Goal: Task Accomplishment & Management: Manage account settings

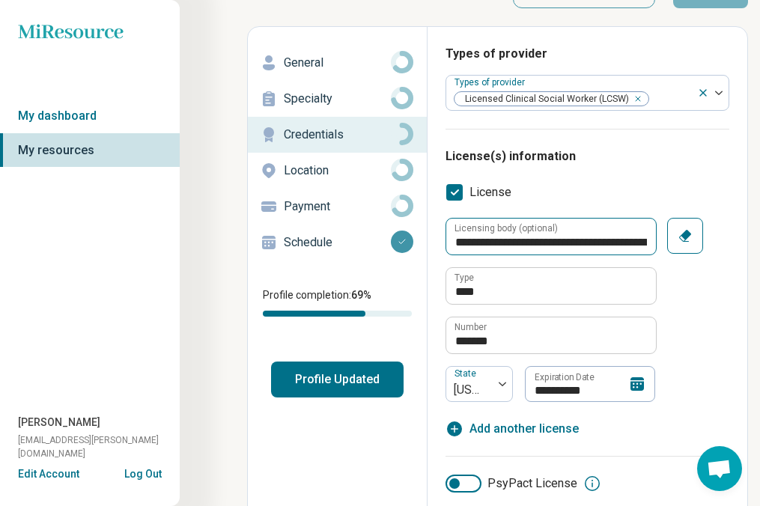
scroll to position [49, 0]
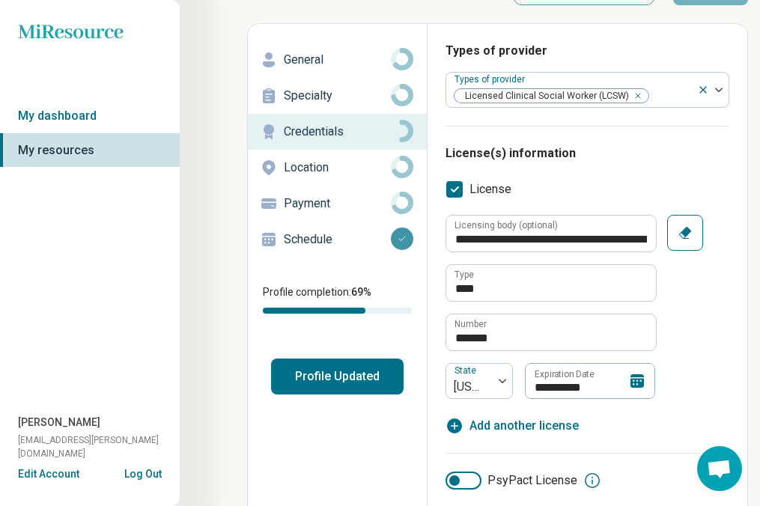
click at [621, 387] on icon at bounding box center [637, 381] width 18 height 18
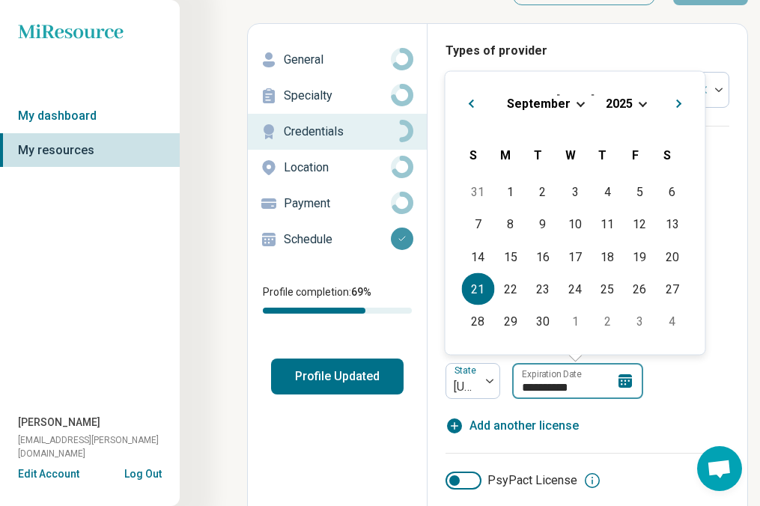
click at [593, 389] on input "**********" at bounding box center [577, 381] width 131 height 36
click at [592, 389] on input "**********" at bounding box center [577, 381] width 131 height 36
click at [574, 385] on input "**********" at bounding box center [577, 381] width 131 height 36
click at [621, 110] on div "[DATE]" at bounding box center [576, 103] width 236 height 16
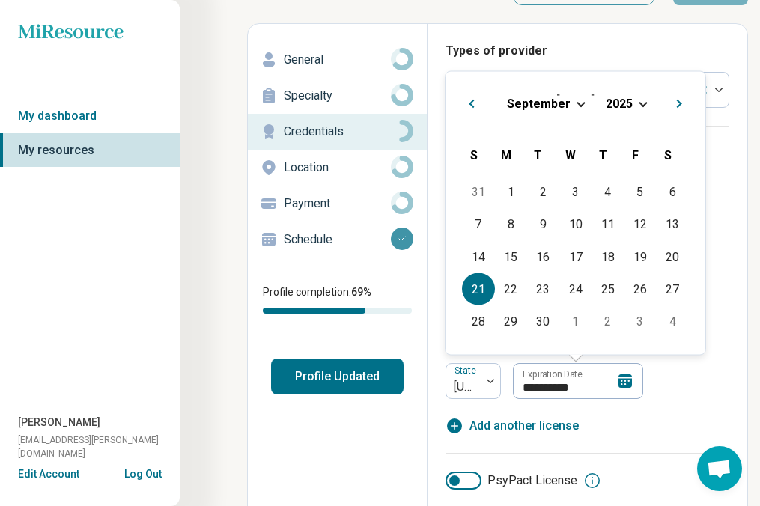
click at [621, 100] on div "[DATE]" at bounding box center [576, 103] width 236 height 16
click at [621, 101] on span "Choose Date" at bounding box center [643, 102] width 8 height 8
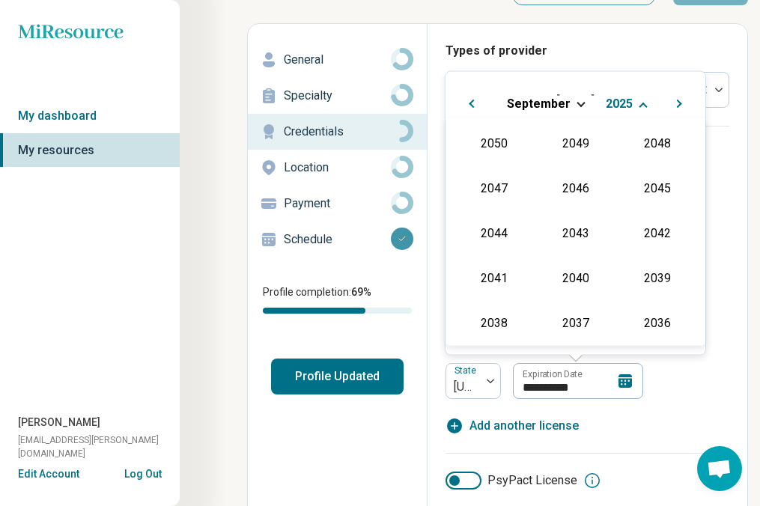
scroll to position [271, 0]
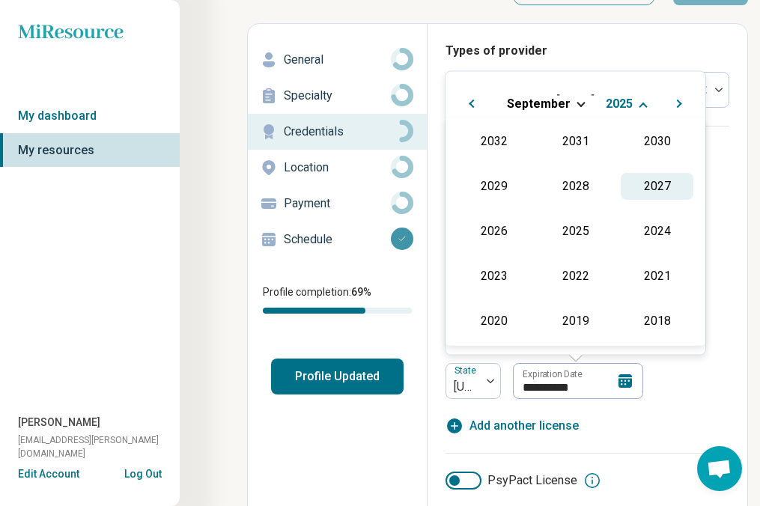
click at [621, 181] on div "2027" at bounding box center [657, 186] width 73 height 27
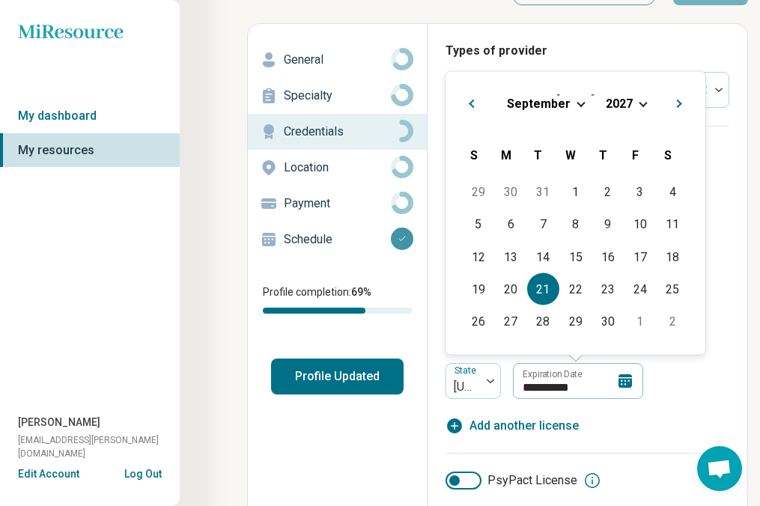
click at [550, 288] on div "21" at bounding box center [543, 289] width 32 height 32
type textarea "*"
type input "**********"
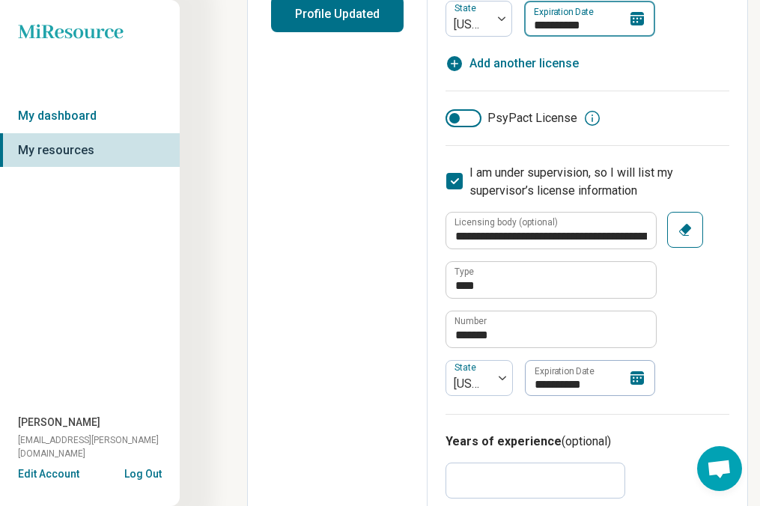
scroll to position [412, 0]
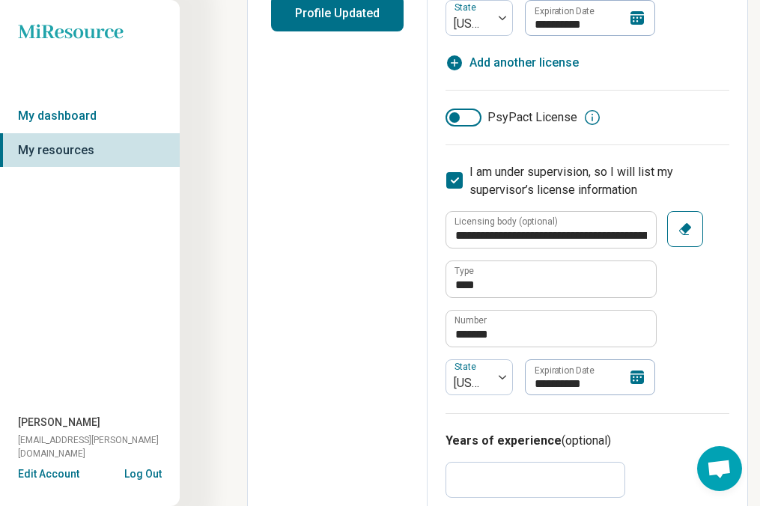
click at [459, 176] on icon at bounding box center [454, 180] width 16 height 16
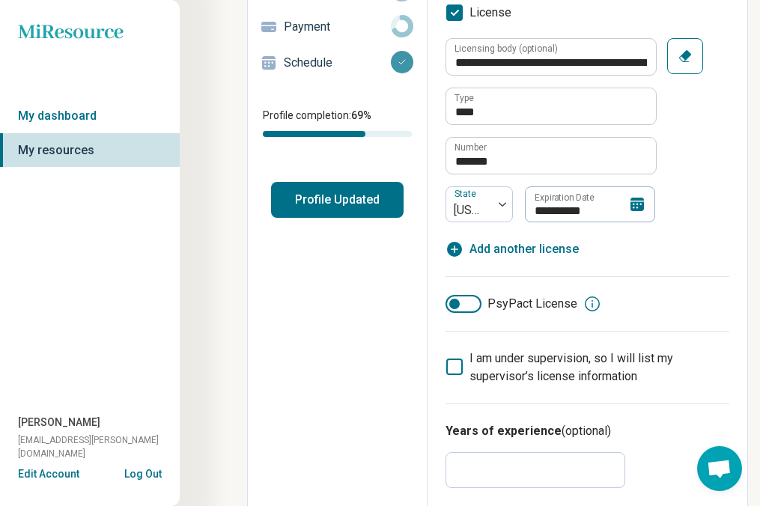
scroll to position [233, 0]
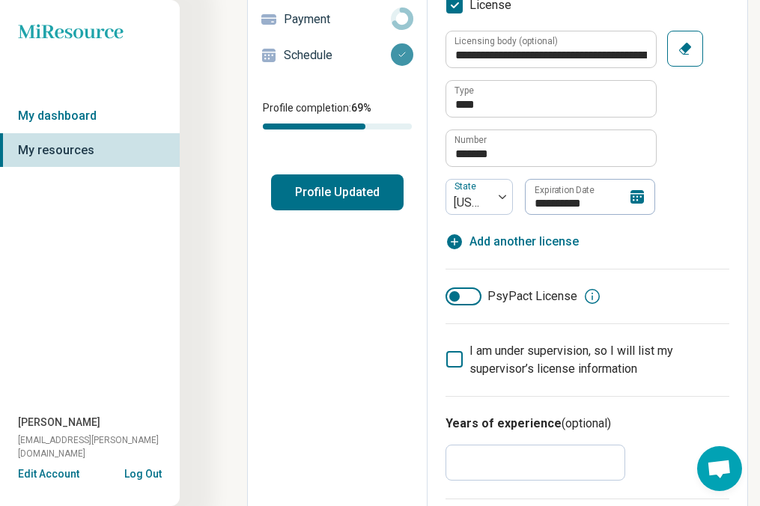
click at [456, 240] on icon "button" at bounding box center [454, 241] width 15 height 15
type textarea "*"
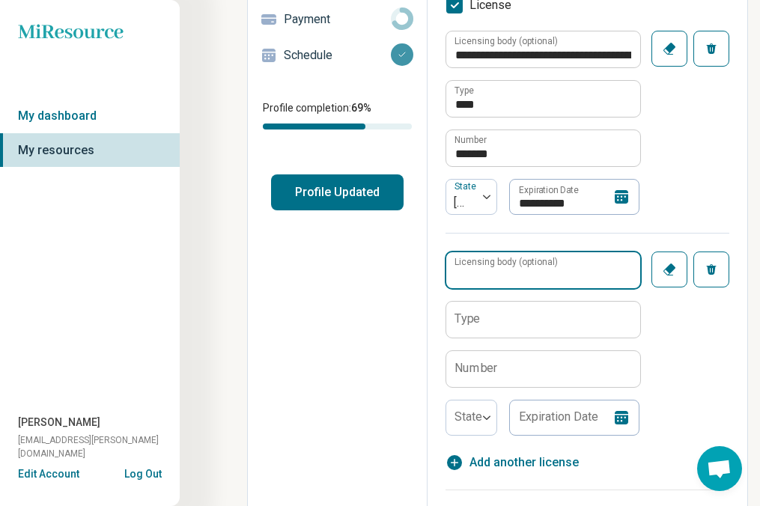
click at [504, 279] on input "Licensing body (optional)" at bounding box center [543, 270] width 194 height 36
type input "*"
type input "**********"
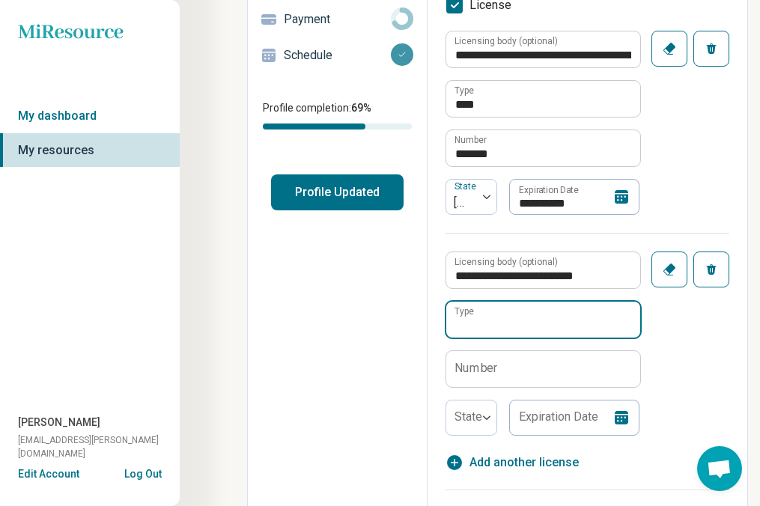
click at [492, 322] on input "Type" at bounding box center [543, 320] width 194 height 36
type input "****"
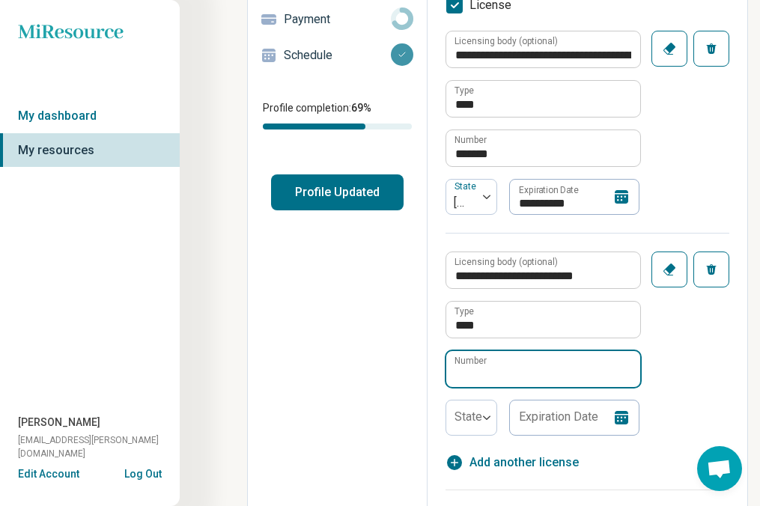
click at [499, 372] on input "Number" at bounding box center [543, 369] width 194 height 36
type input "********"
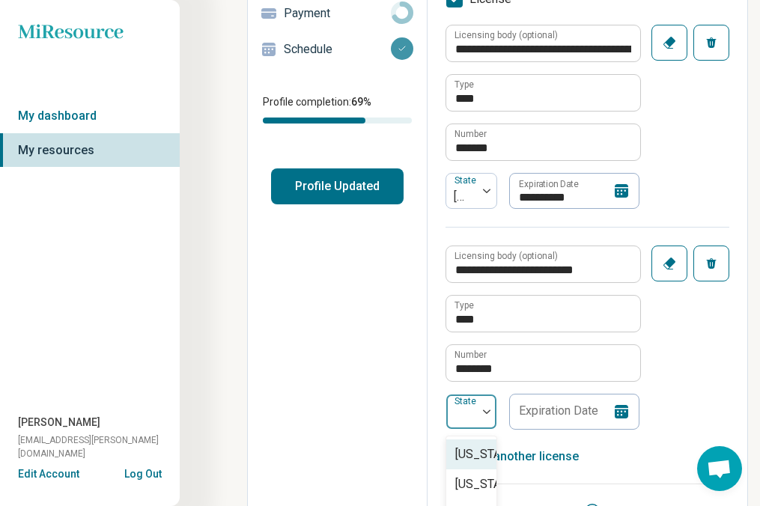
click at [476, 419] on div "State" at bounding box center [472, 412] width 52 height 36
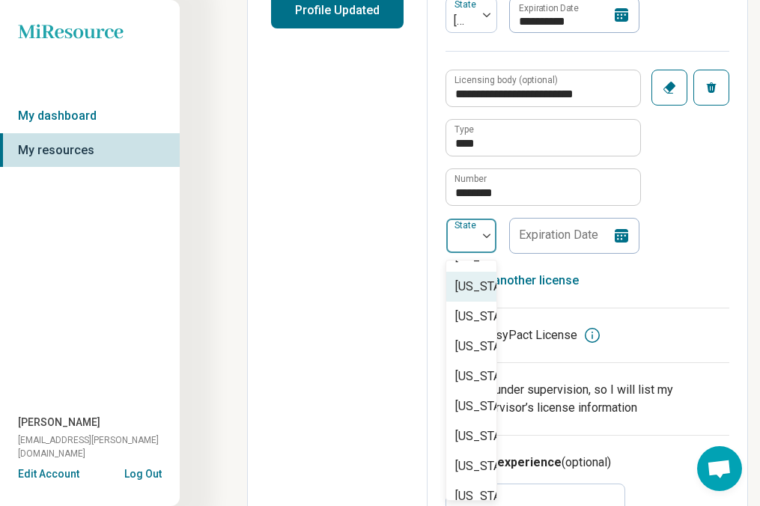
scroll to position [143, 0]
click at [476, 414] on div "[US_STATE]" at bounding box center [485, 405] width 61 height 18
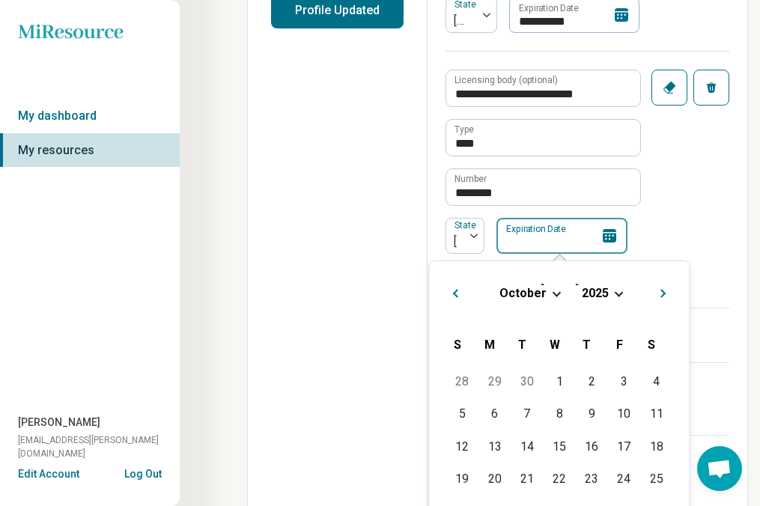
click at [558, 228] on input "Expiration Date" at bounding box center [562, 236] width 131 height 36
click at [538, 291] on span "October" at bounding box center [523, 293] width 47 height 14
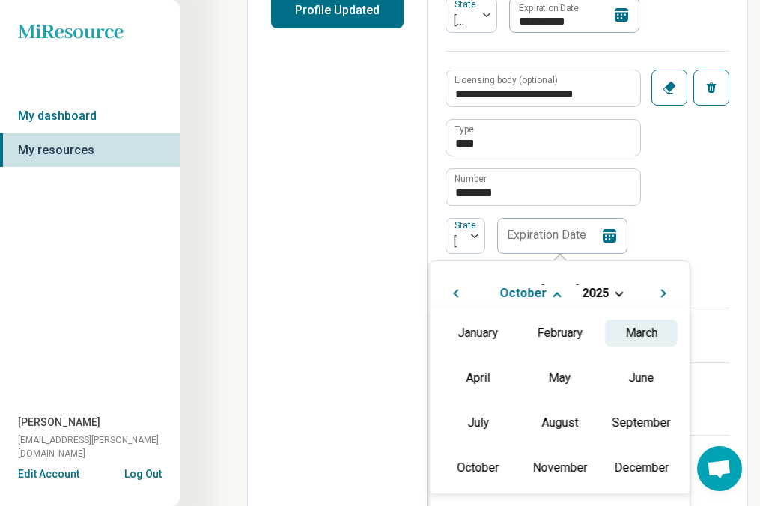
click at [621, 336] on div "March" at bounding box center [641, 333] width 73 height 27
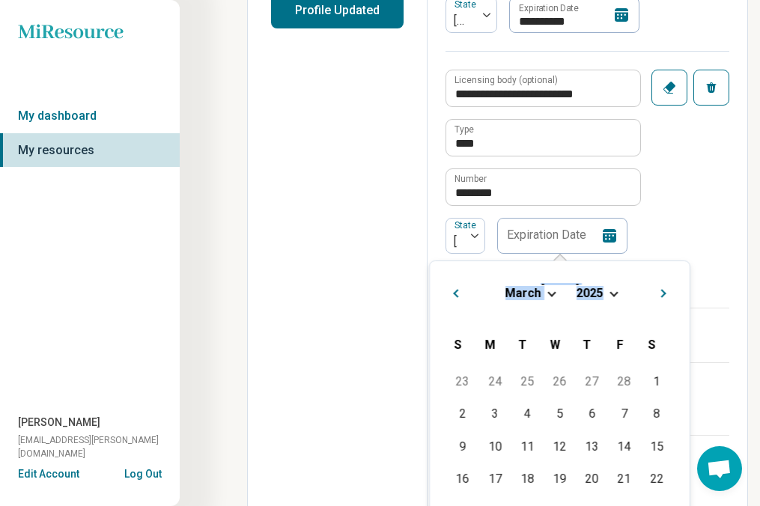
click at [608, 289] on div "[DATE] [DATE]" at bounding box center [560, 297] width 236 height 49
click at [597, 298] on span "2025" at bounding box center [590, 293] width 27 height 14
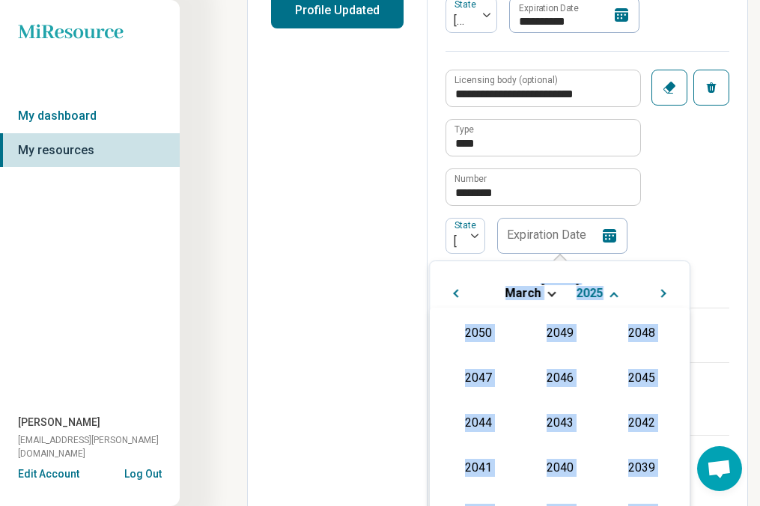
scroll to position [271, 0]
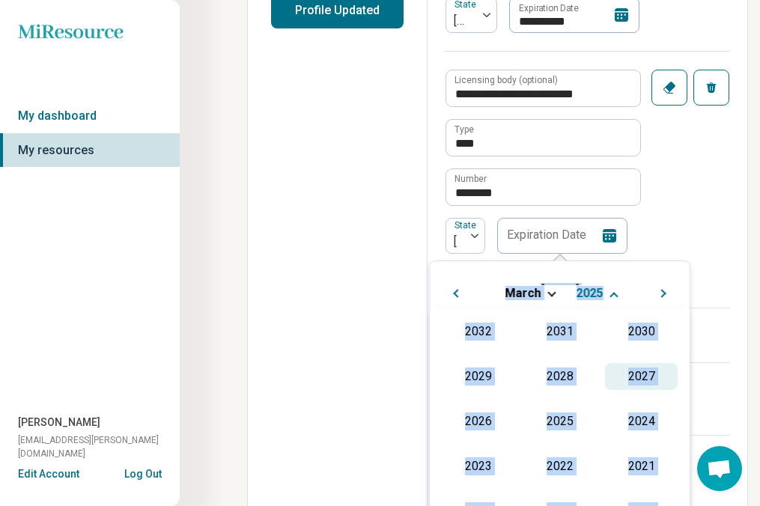
click at [621, 379] on div "2027" at bounding box center [641, 376] width 73 height 27
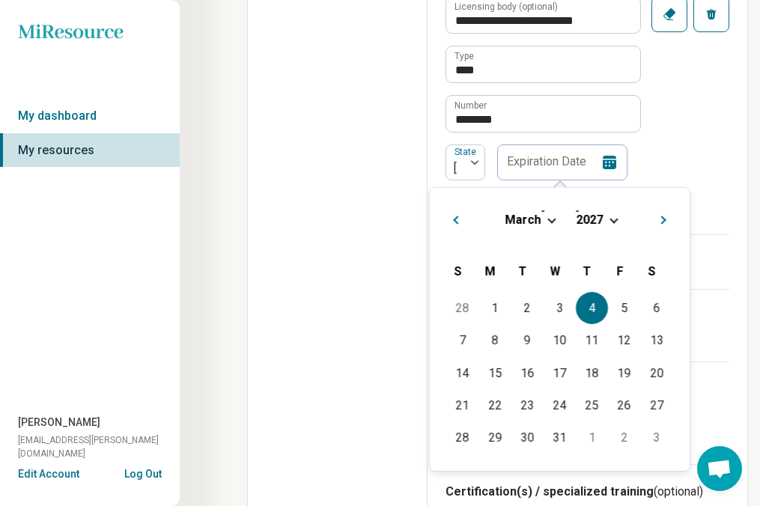
scroll to position [491, 0]
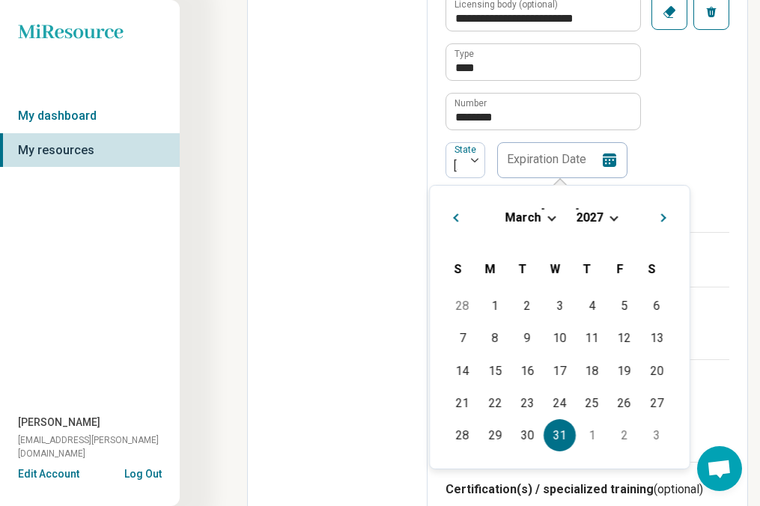
click at [564, 434] on div "31" at bounding box center [560, 435] width 32 height 32
type input "**********"
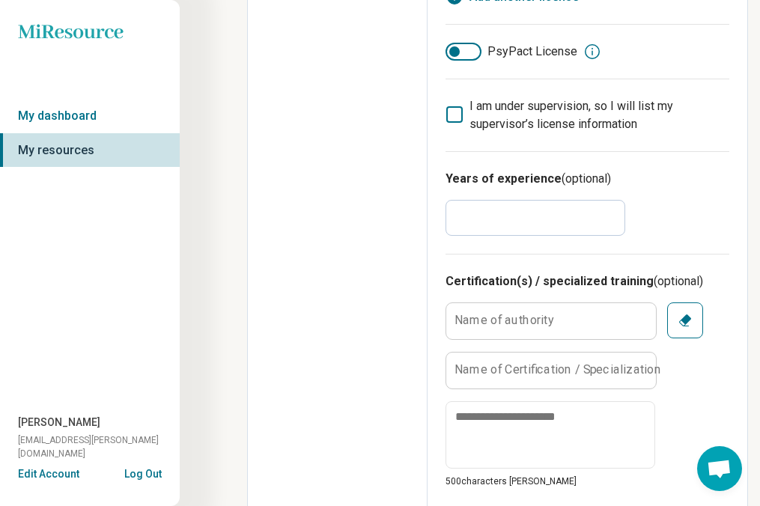
scroll to position [702, 0]
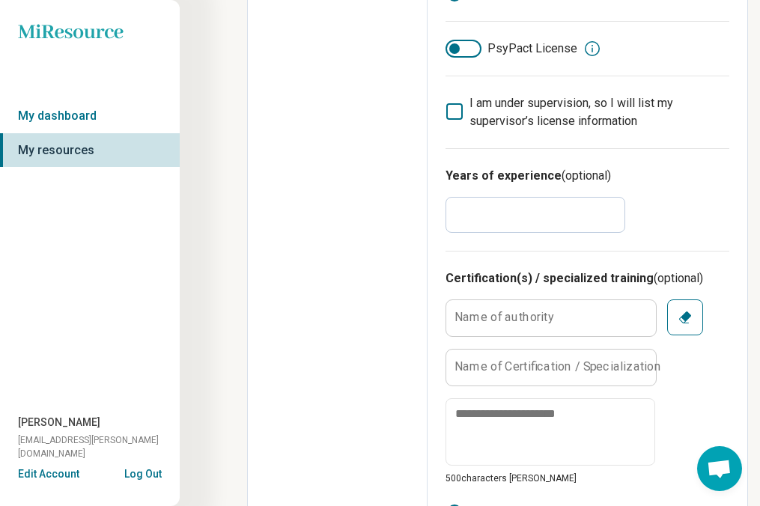
click at [491, 217] on input "*" at bounding box center [536, 215] width 180 height 36
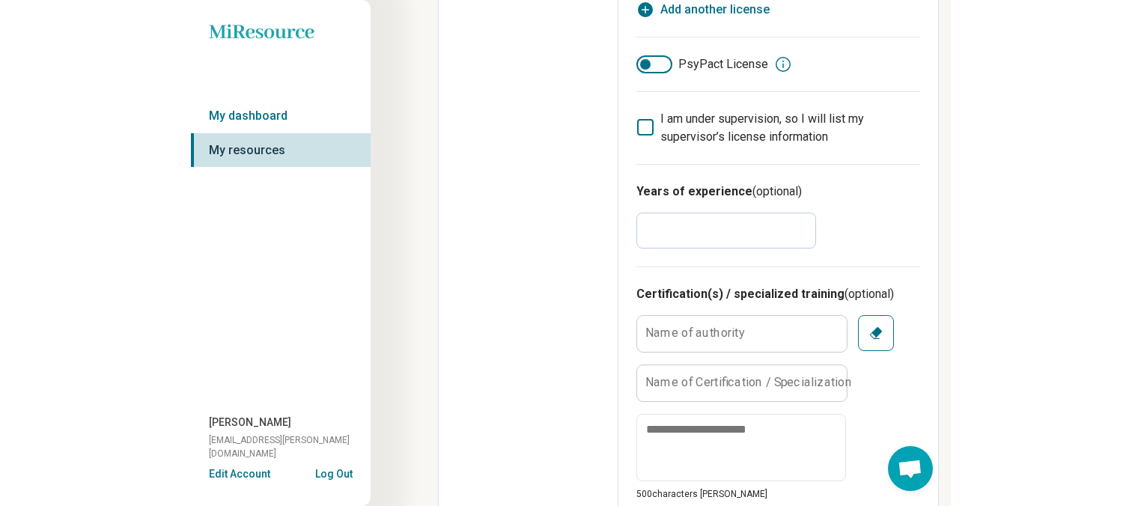
scroll to position [0, 0]
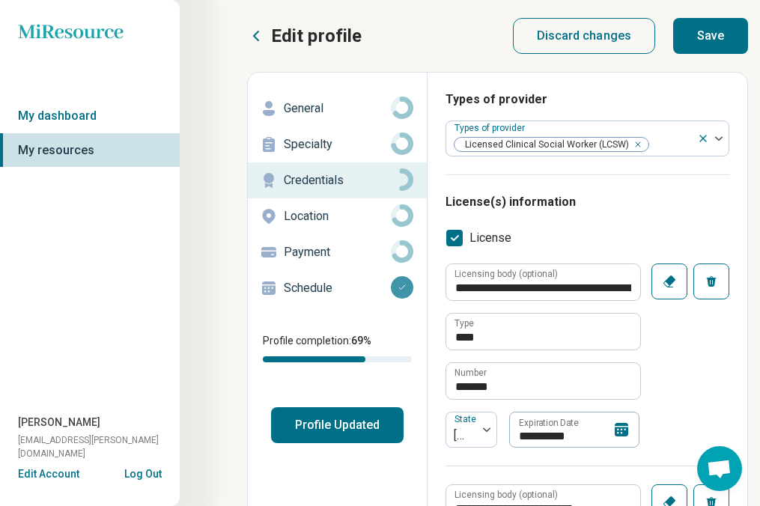
type input "**"
click at [621, 37] on button "Save" at bounding box center [710, 36] width 75 height 36
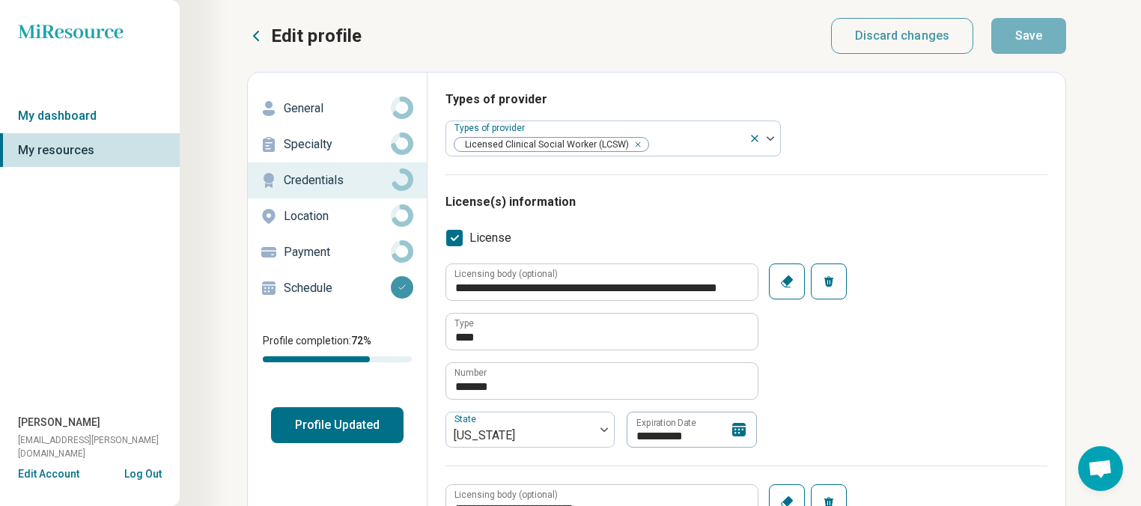
click at [330, 221] on p "Location" at bounding box center [337, 216] width 107 height 18
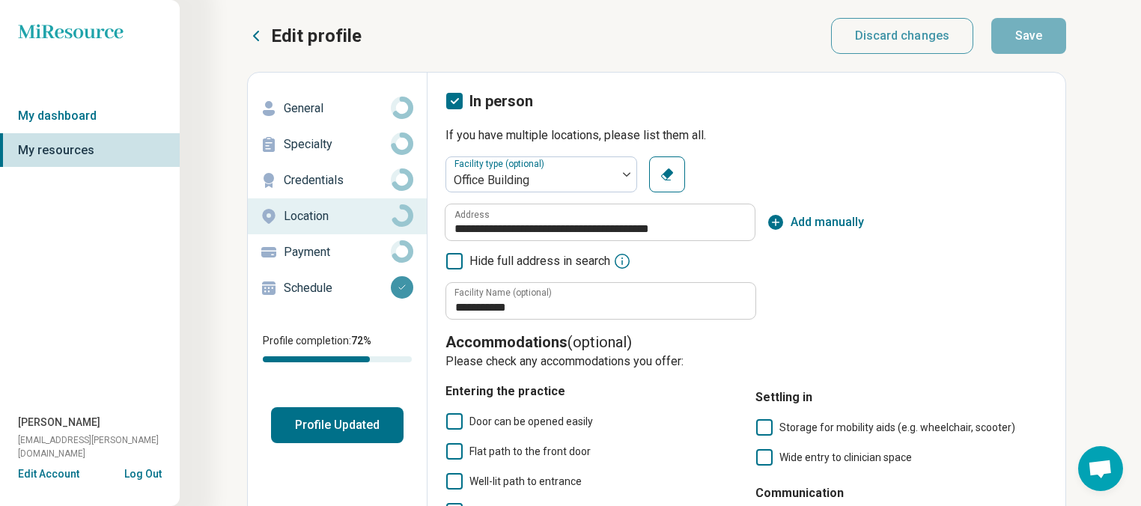
click at [459, 103] on icon at bounding box center [454, 101] width 16 height 16
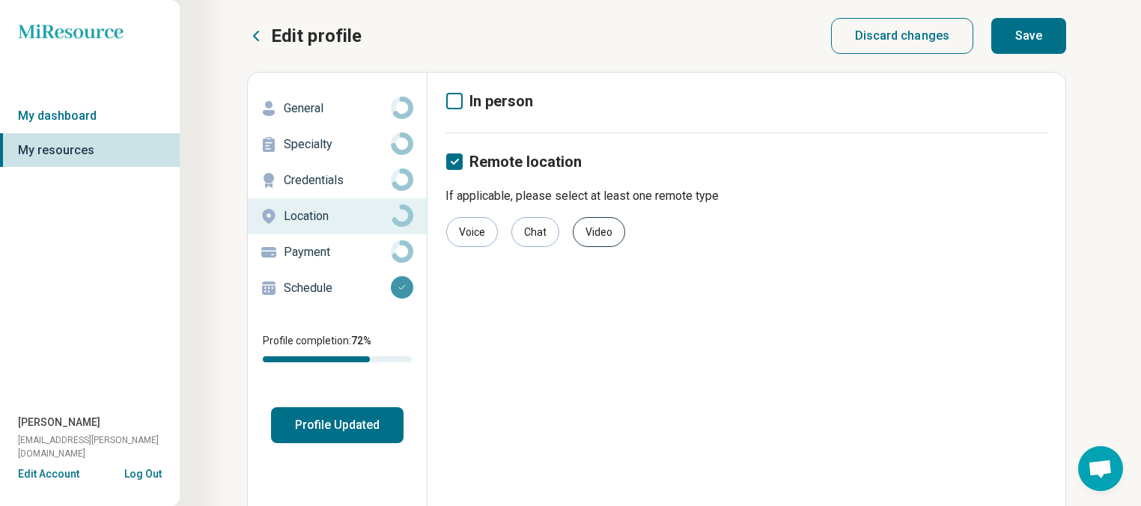
click at [597, 242] on div "Video" at bounding box center [599, 232] width 52 height 30
click at [375, 253] on p "Payment" at bounding box center [337, 252] width 107 height 18
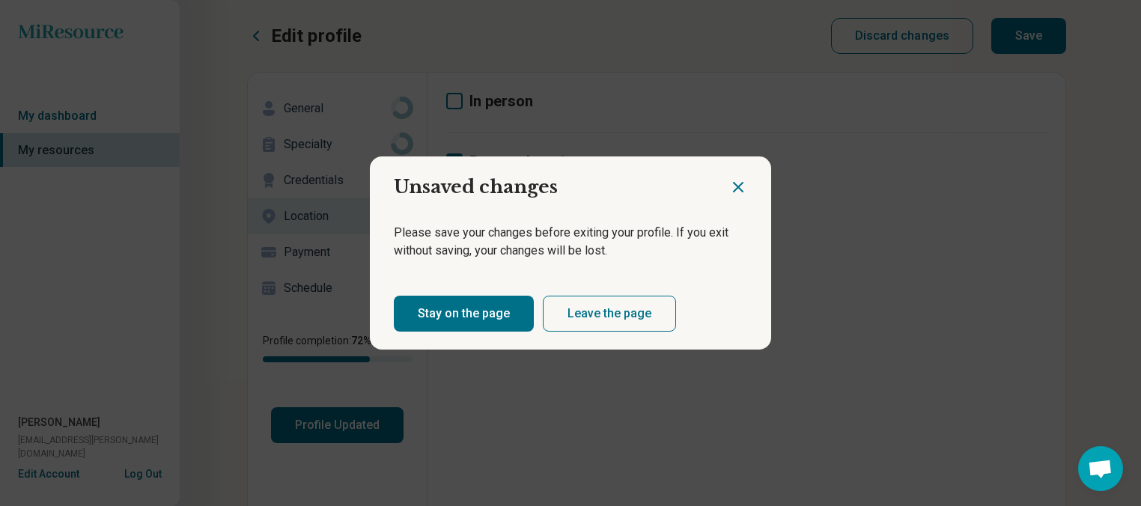
drag, startPoint x: 750, startPoint y: 193, endPoint x: 735, endPoint y: 192, distance: 15.1
click at [621, 193] on div at bounding box center [750, 181] width 42 height 49
click at [621, 190] on icon "Close dialog" at bounding box center [738, 187] width 18 height 18
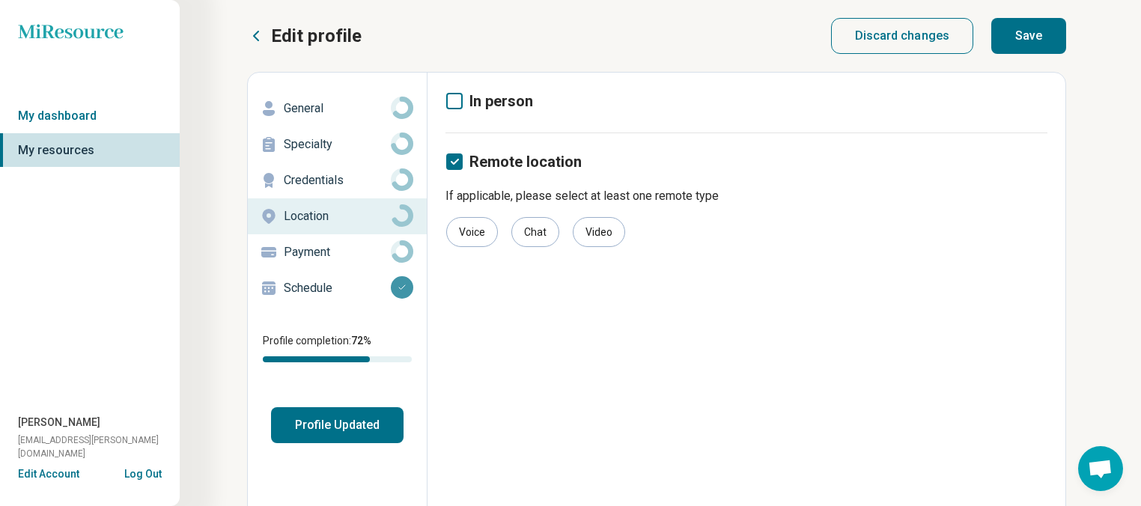
click at [621, 30] on button "Save" at bounding box center [1029, 36] width 75 height 36
click at [326, 260] on p "Payment" at bounding box center [337, 252] width 107 height 18
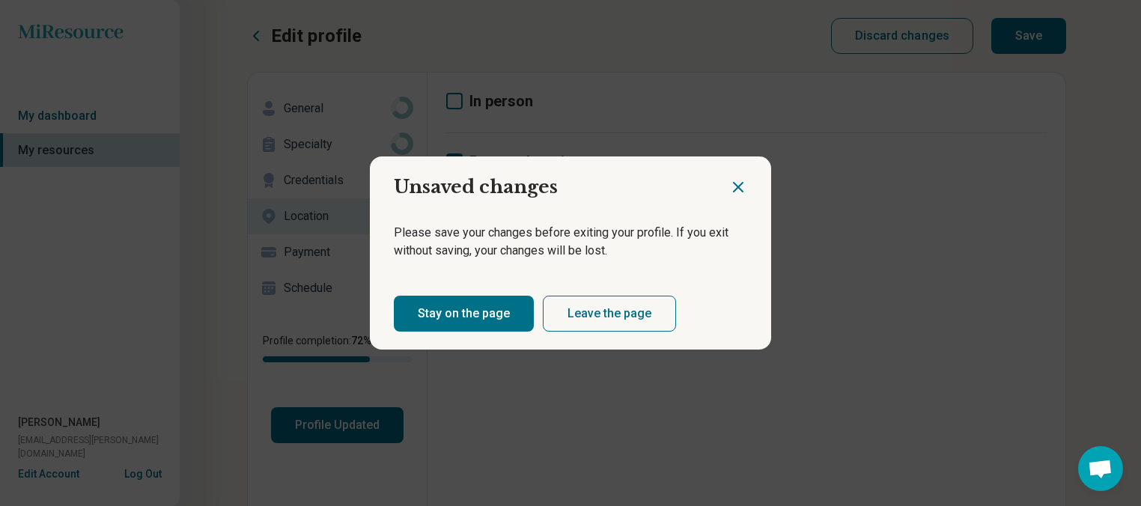
click at [490, 321] on button "Stay on the page" at bounding box center [464, 314] width 140 height 36
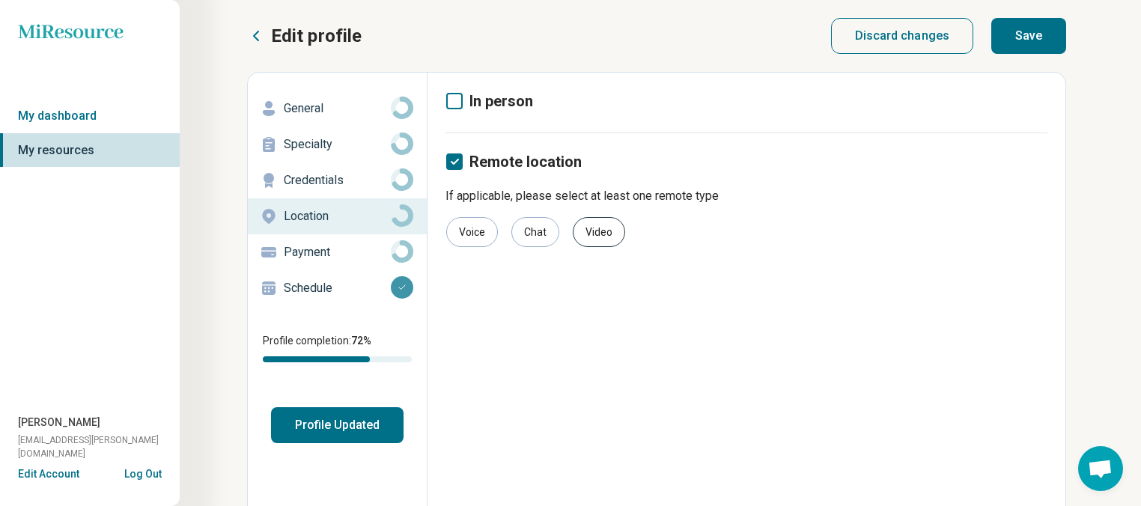
click at [585, 233] on div "Video" at bounding box center [599, 232] width 52 height 30
click at [457, 165] on icon at bounding box center [454, 162] width 16 height 16
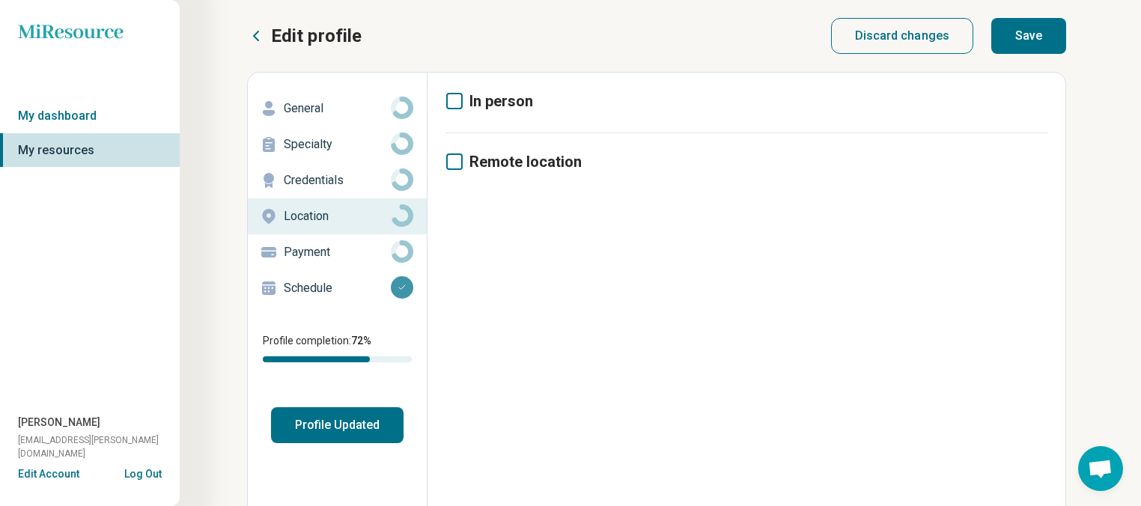
click at [457, 165] on icon at bounding box center [454, 162] width 16 height 16
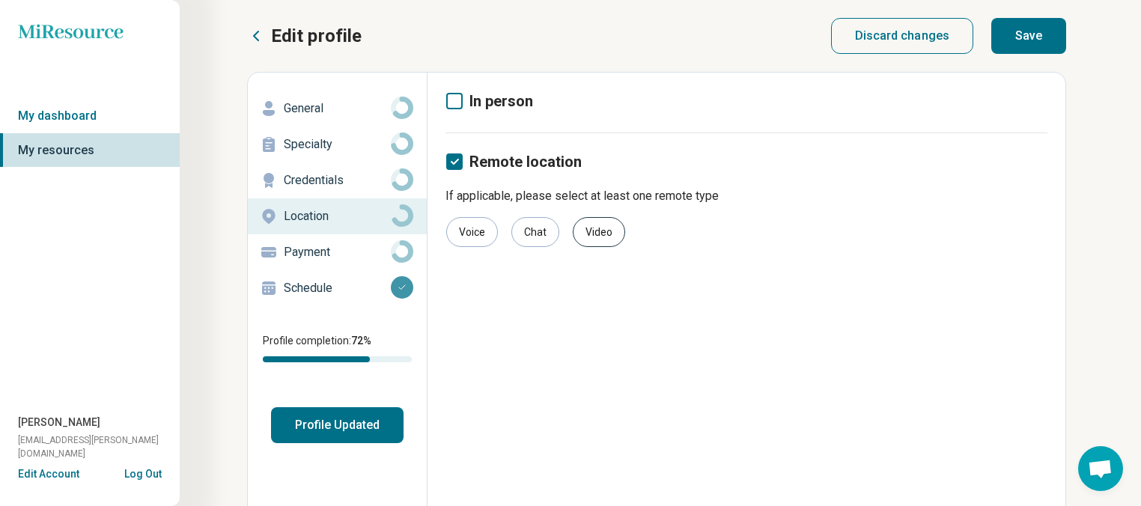
click at [607, 231] on div "Video" at bounding box center [599, 232] width 52 height 30
click at [609, 243] on div "Video" at bounding box center [599, 232] width 52 height 30
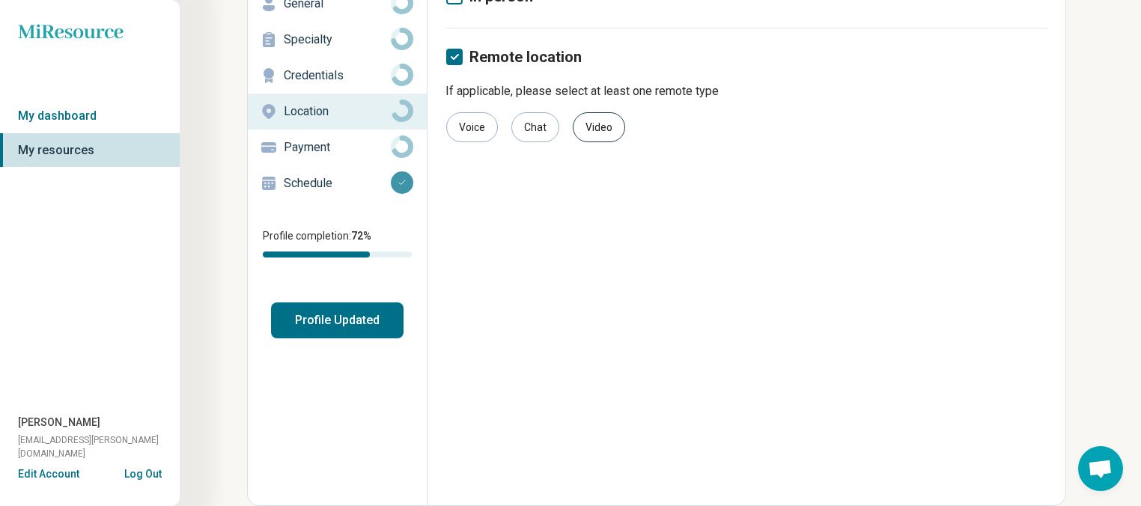
scroll to position [0, 0]
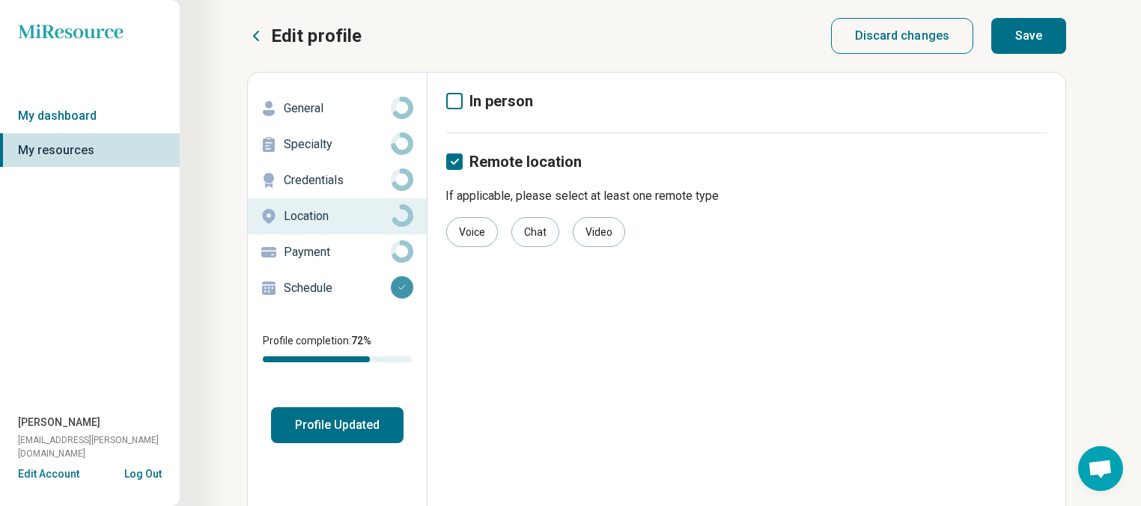
click at [621, 42] on button "Save" at bounding box center [1029, 36] width 75 height 36
click at [362, 185] on p "Credentials" at bounding box center [337, 181] width 107 height 18
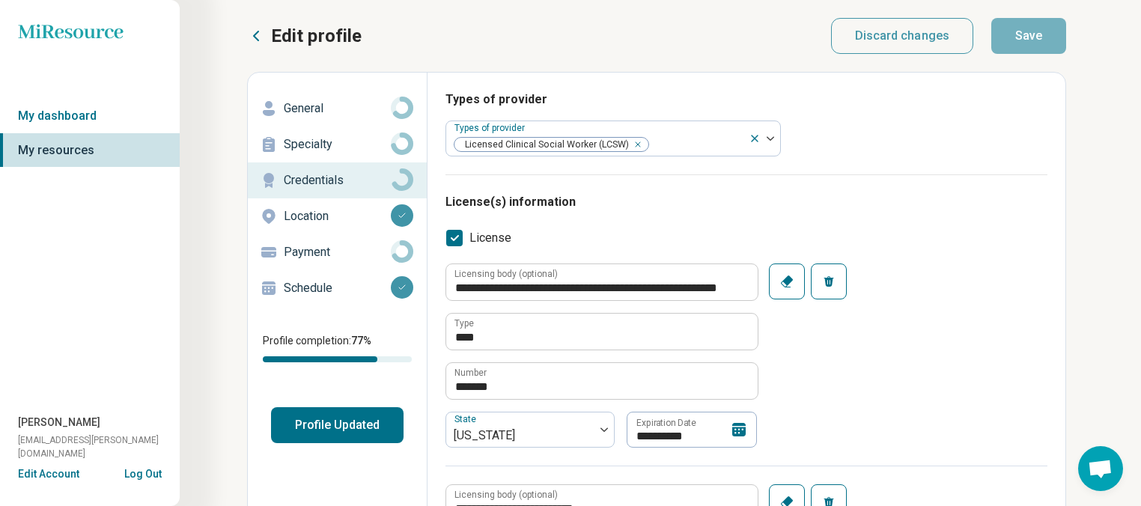
click at [332, 146] on p "Specialty" at bounding box center [337, 145] width 107 height 18
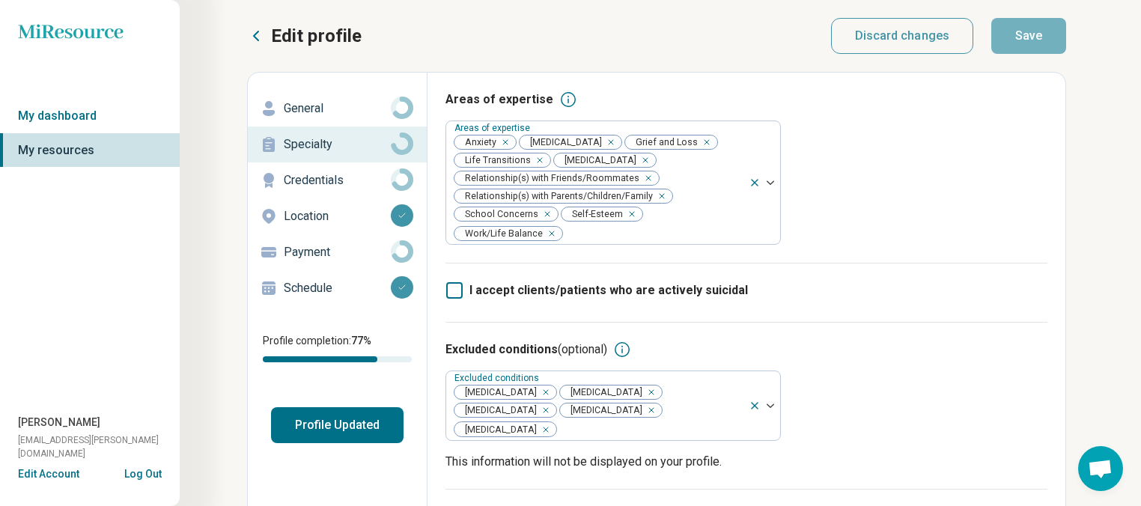
drag, startPoint x: 1022, startPoint y: 55, endPoint x: 1023, endPoint y: 47, distance: 7.6
click at [399, 180] on icon at bounding box center [402, 180] width 22 height 22
type textarea "*"
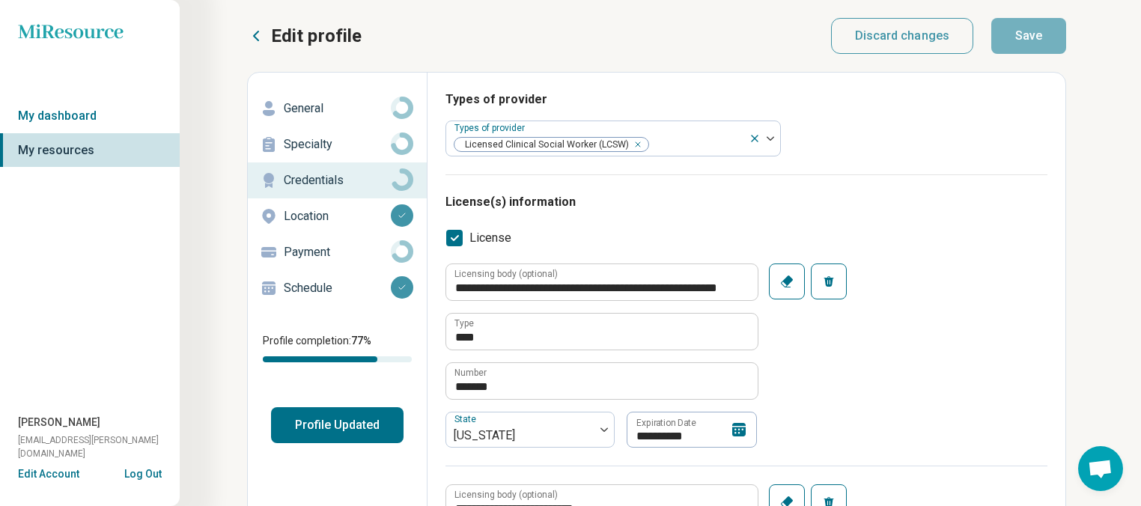
click at [401, 258] on circle at bounding box center [401, 251] width 17 height 17
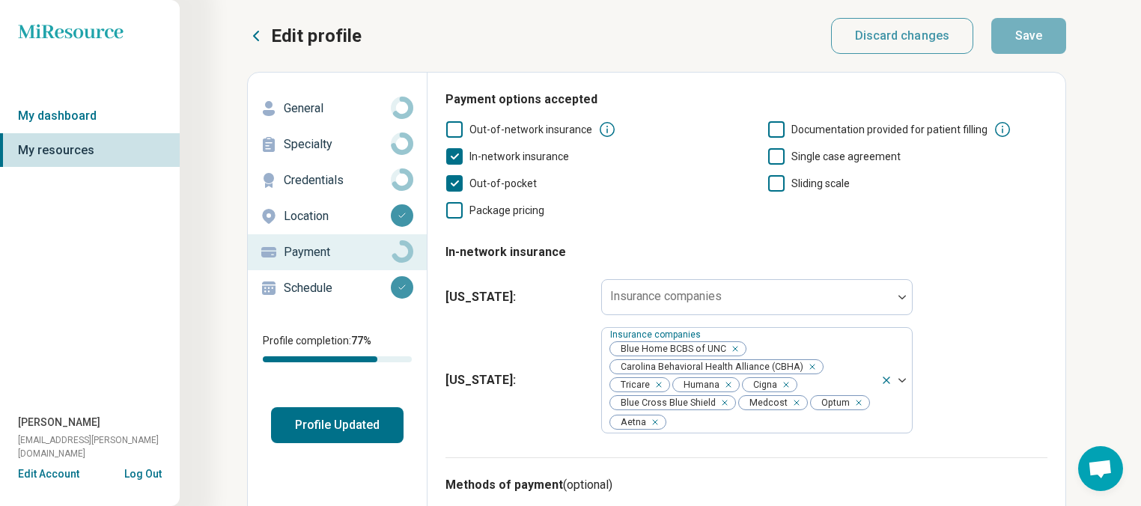
click at [621, 189] on icon at bounding box center [776, 183] width 16 height 16
click at [621, 34] on button "Save" at bounding box center [1029, 36] width 75 height 36
click at [363, 294] on p "Schedule" at bounding box center [337, 288] width 107 height 18
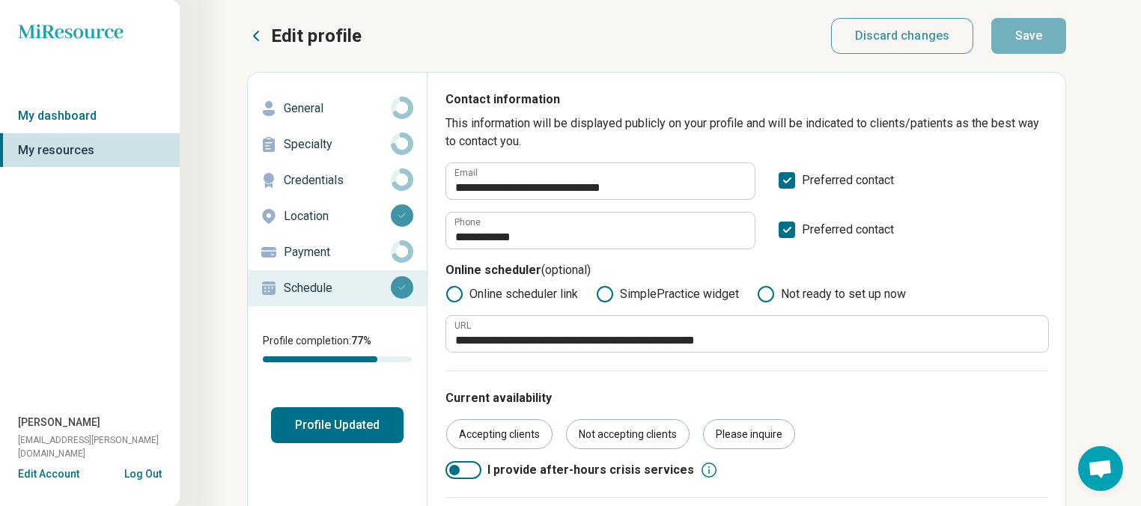
drag, startPoint x: 310, startPoint y: 451, endPoint x: 319, endPoint y: 438, distance: 15.6
click at [325, 433] on button "Profile Updated" at bounding box center [337, 425] width 133 height 36
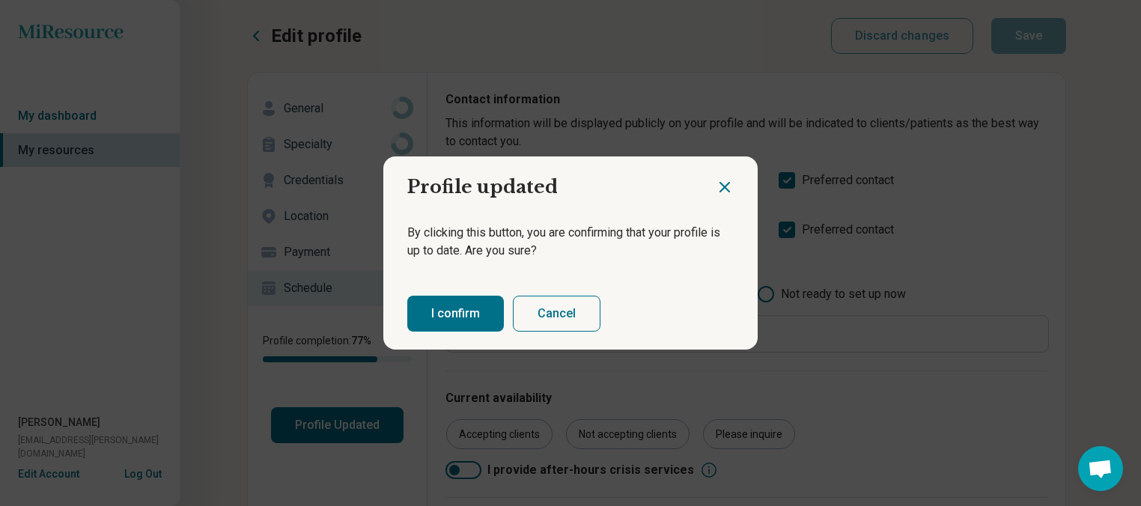
click at [473, 315] on button "I confirm" at bounding box center [455, 314] width 97 height 36
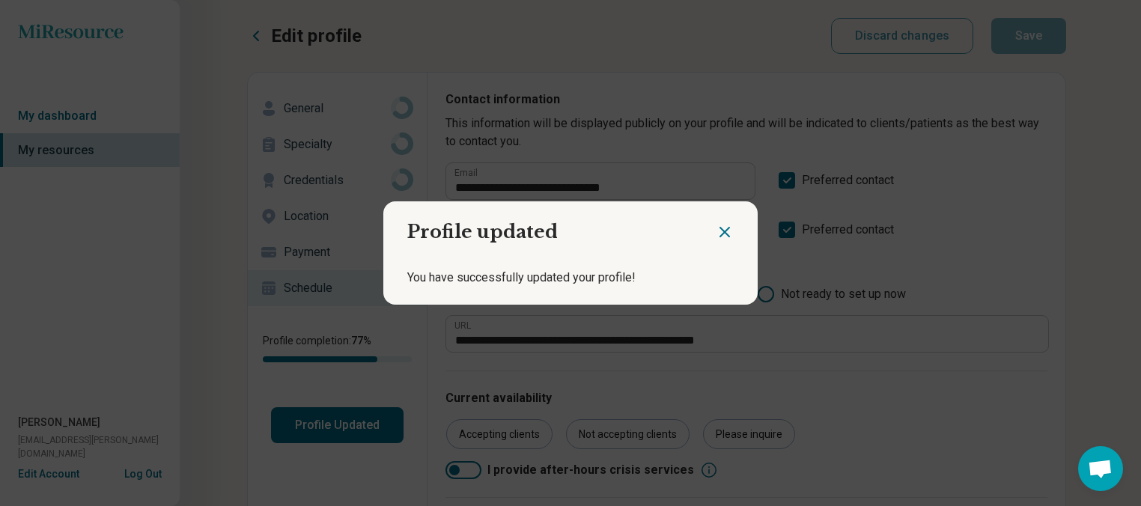
click at [621, 234] on icon "Close dialog" at bounding box center [725, 232] width 18 height 18
